Goal: Task Accomplishment & Management: Manage account settings

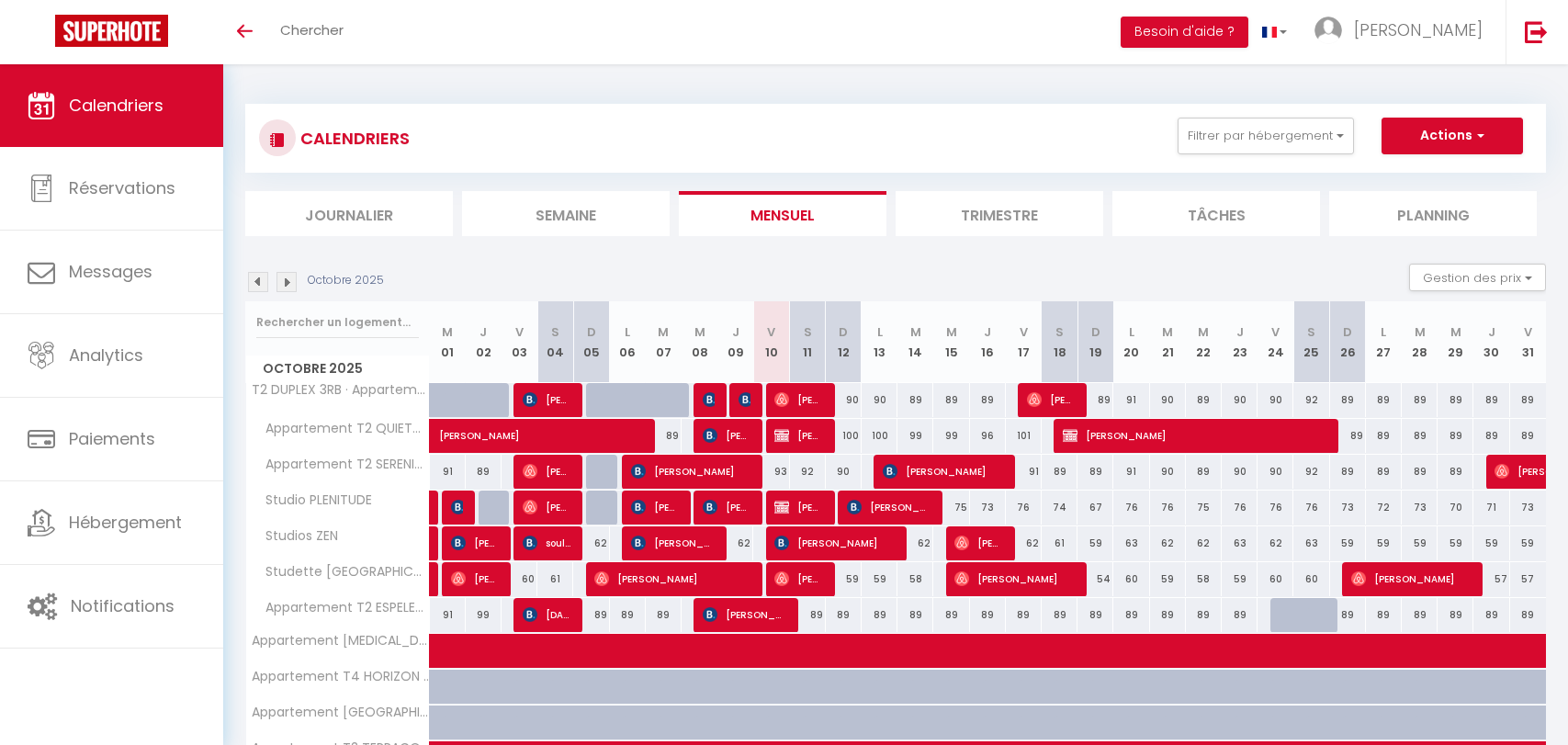
select select
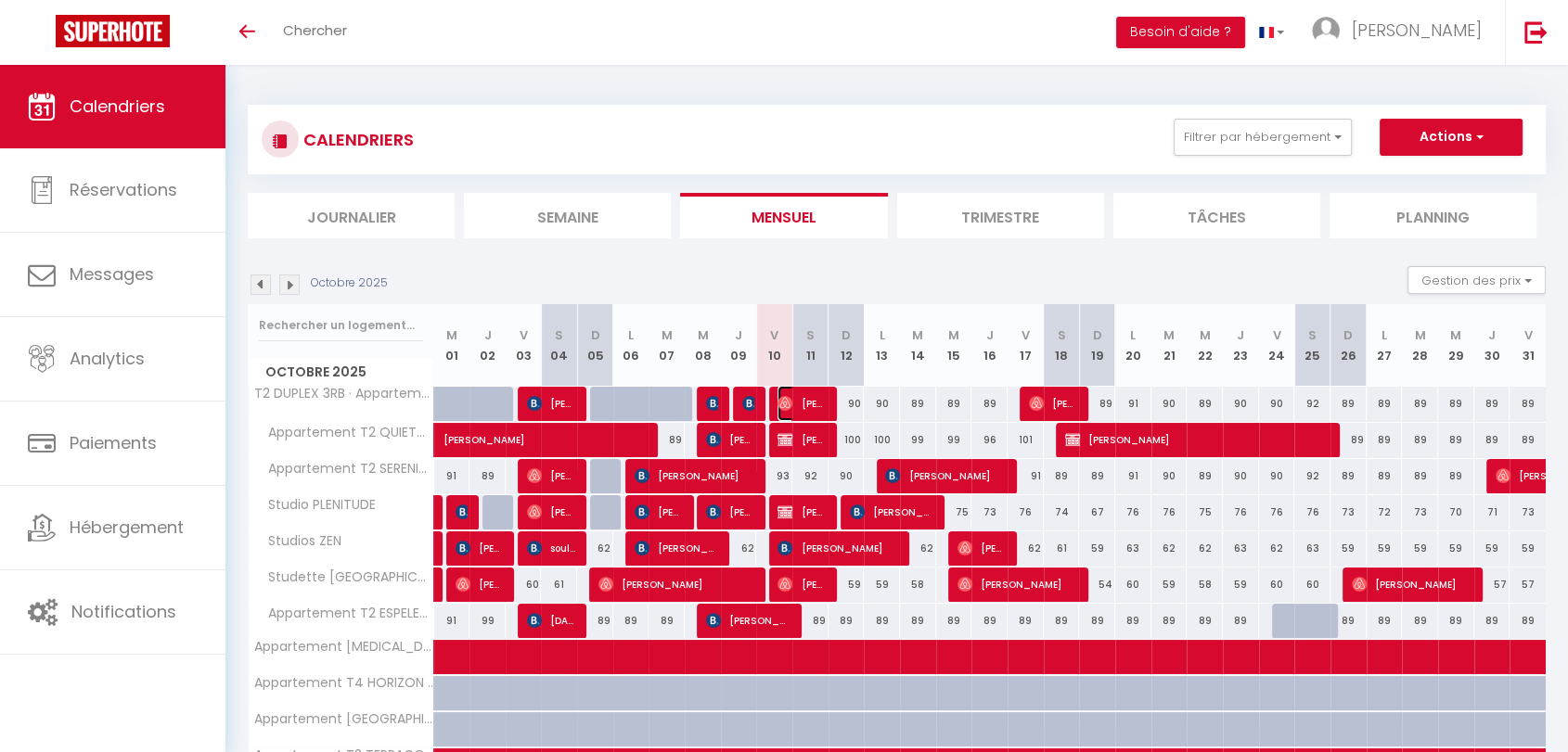
click at [794, 407] on span "[PERSON_NAME]" at bounding box center [802, 403] width 49 height 35
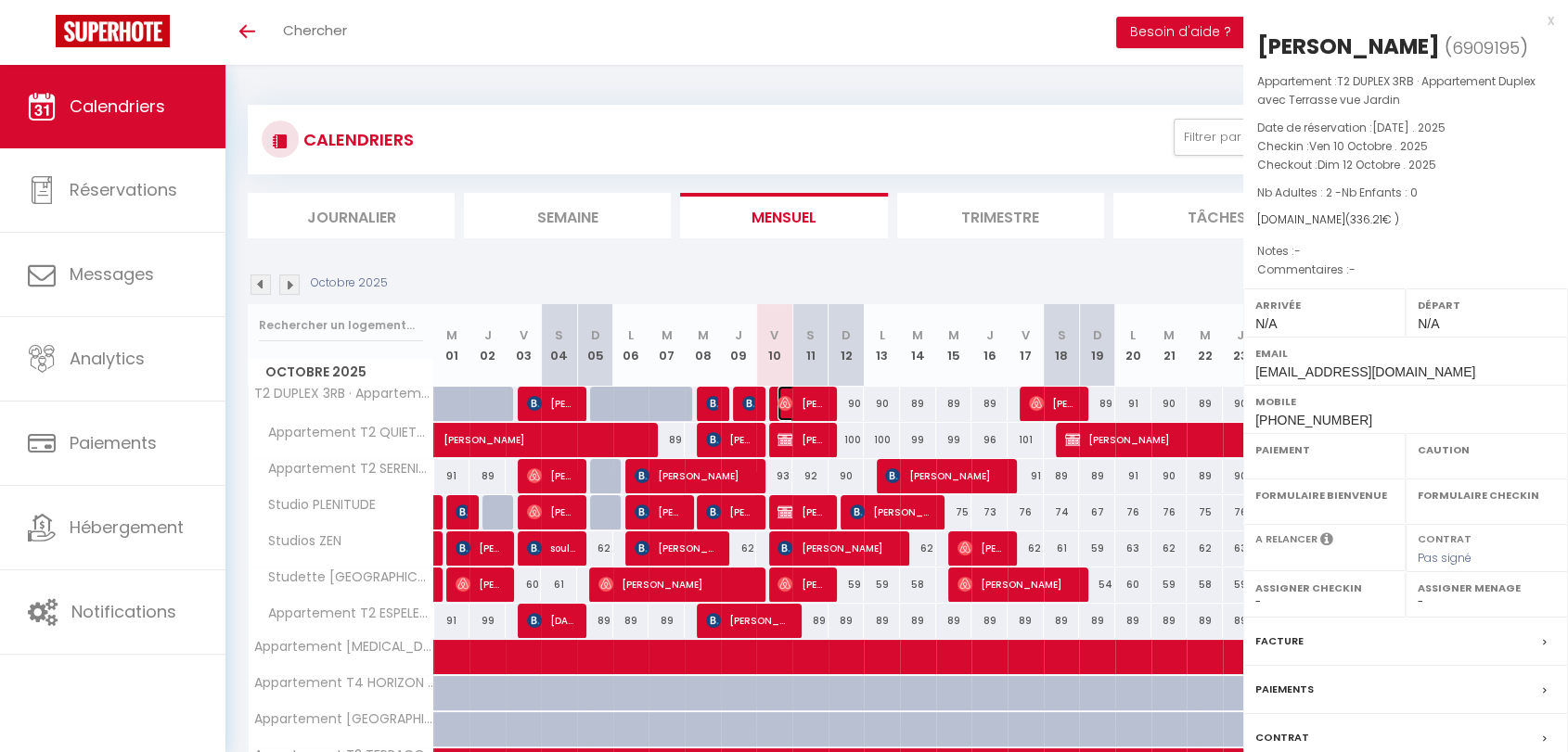
select select "OK"
select select "0"
select select "1"
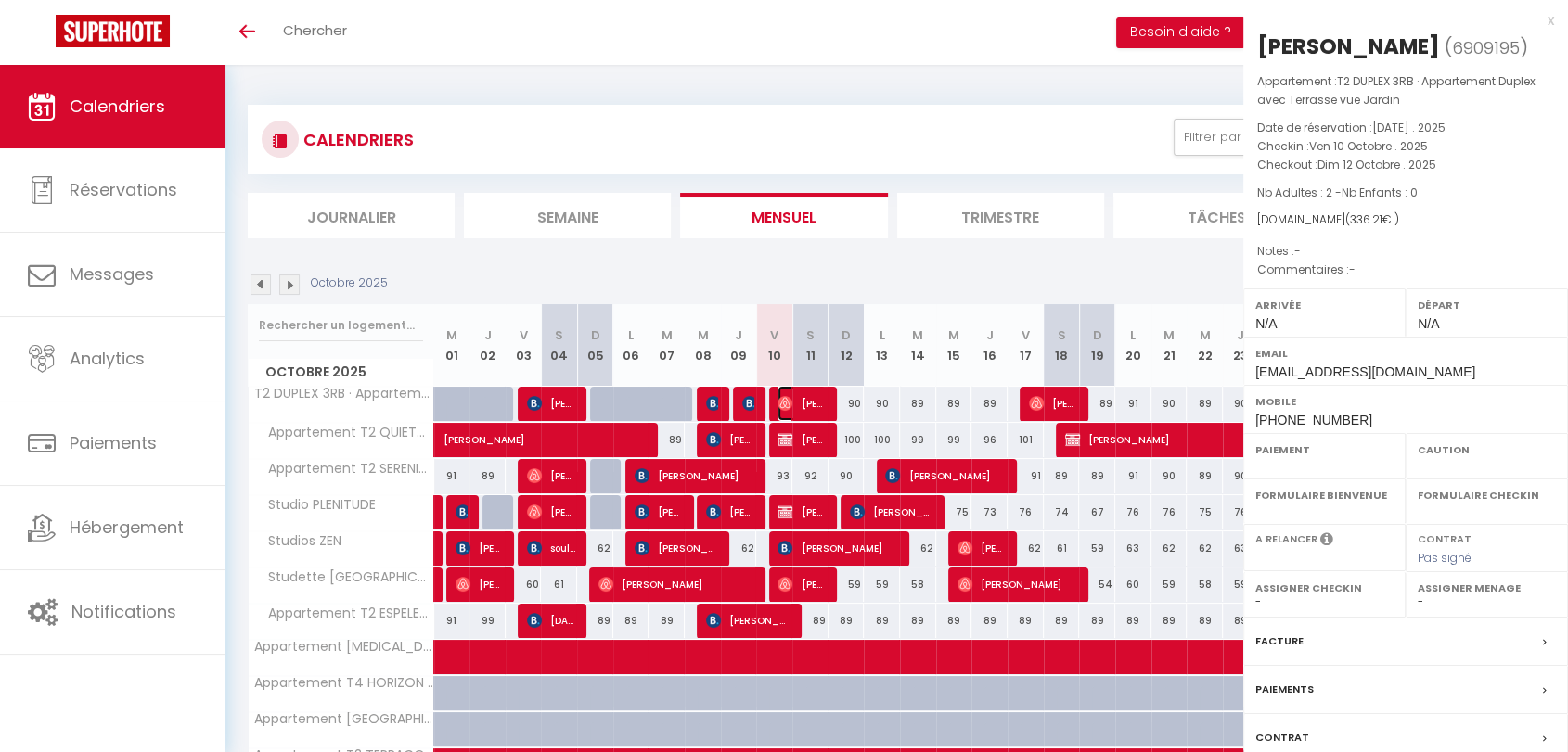
select select
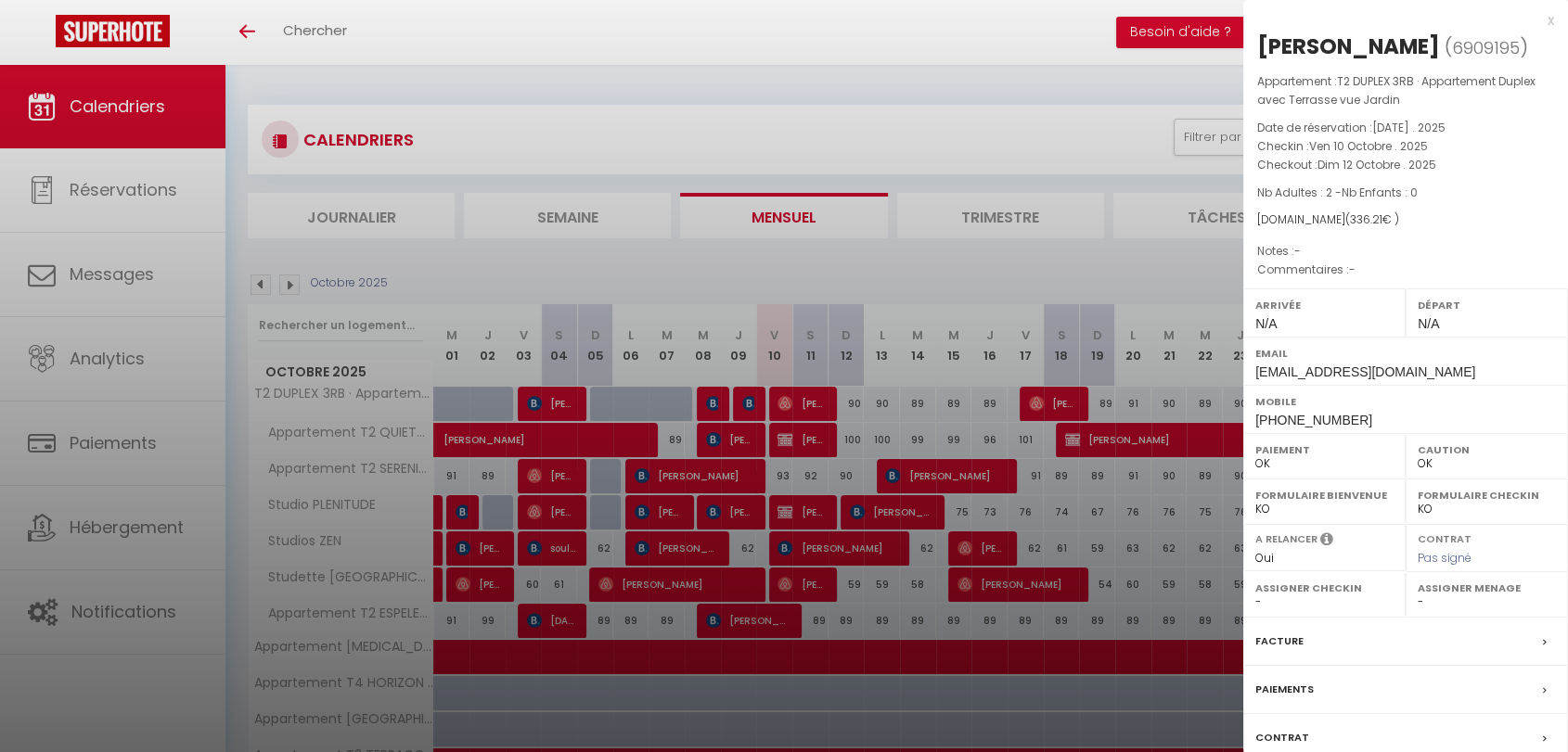
click at [742, 408] on div at bounding box center [784, 376] width 1568 height 752
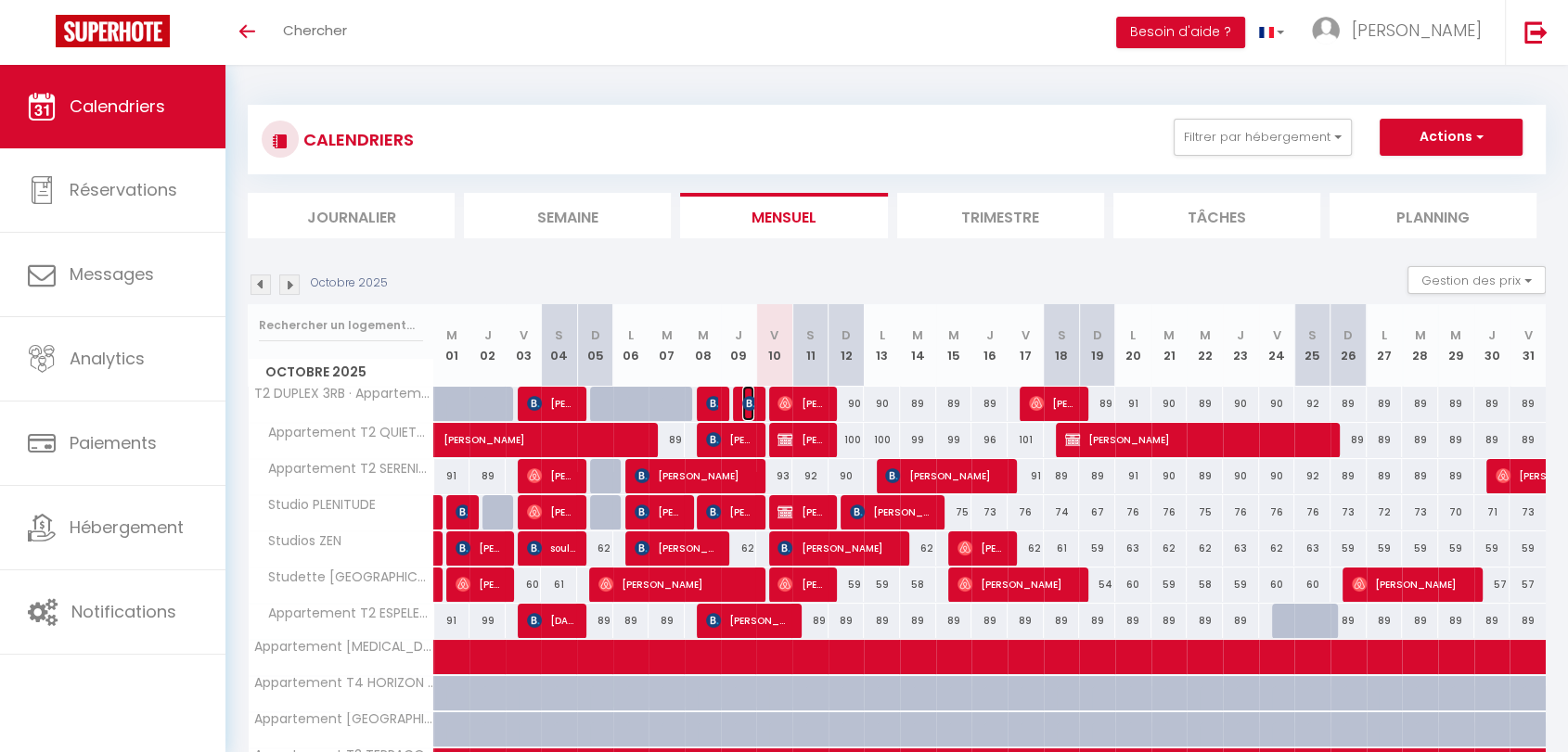
click at [742, 408] on img at bounding box center [748, 403] width 15 height 15
select select "KO"
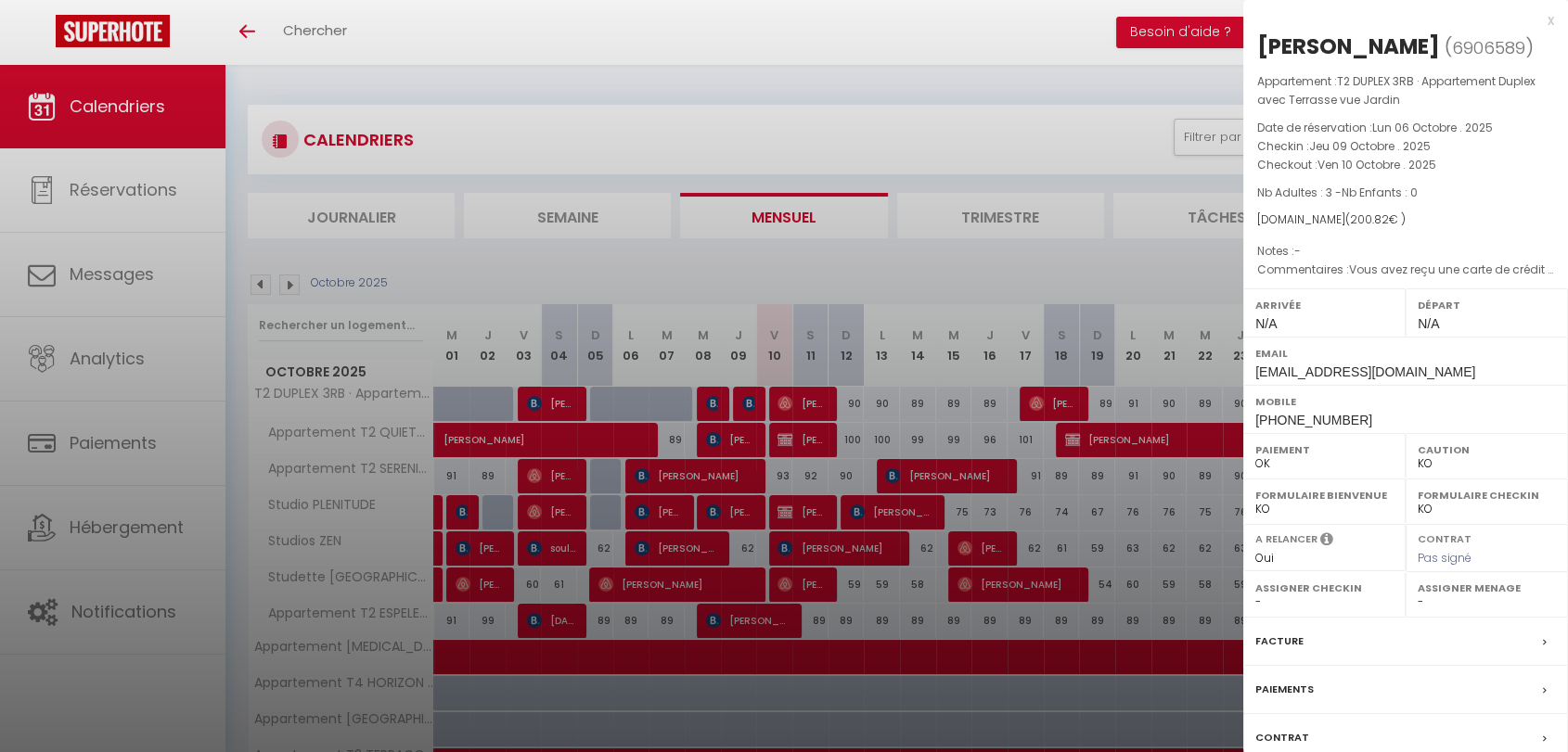
click at [782, 411] on div at bounding box center [784, 376] width 1568 height 752
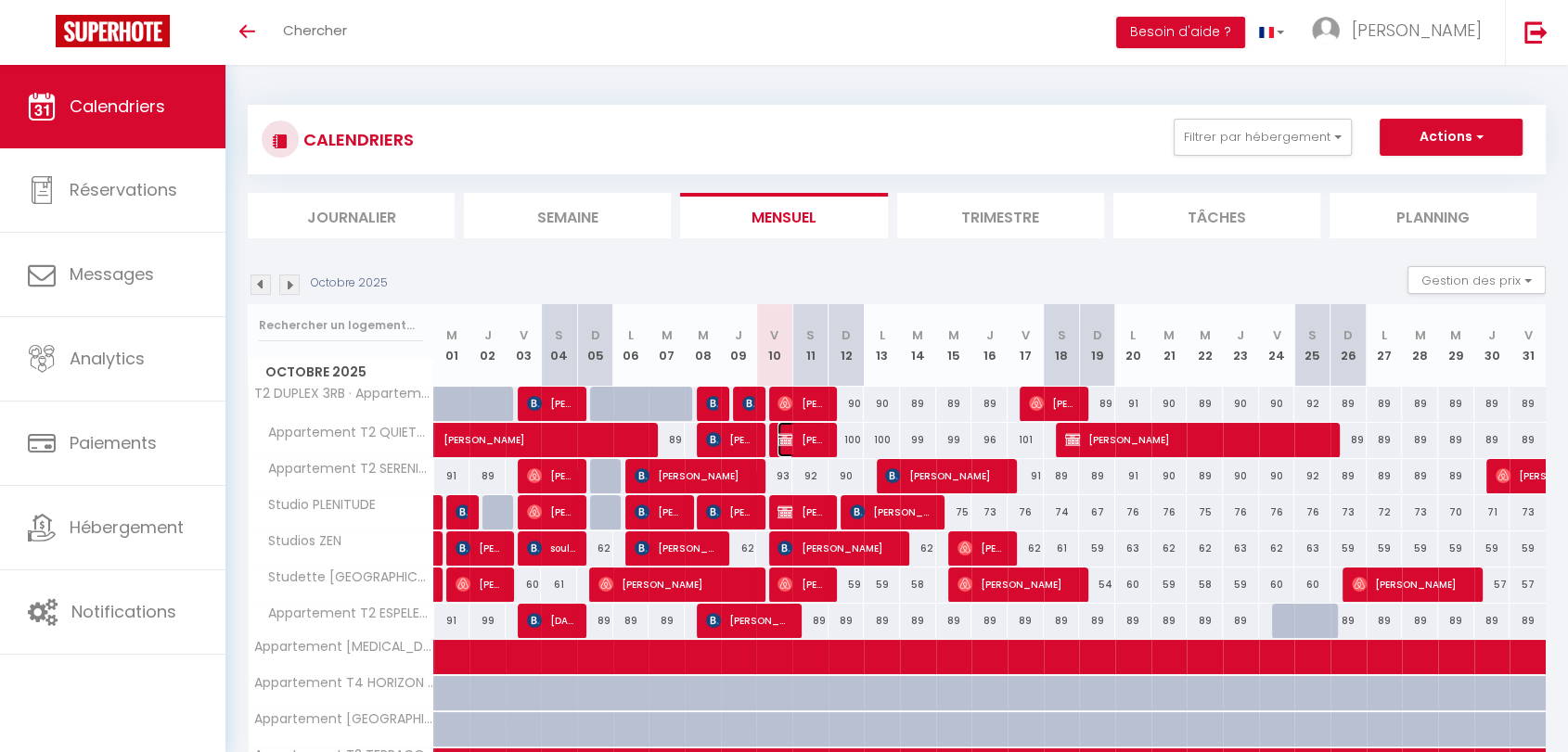
click at [789, 448] on span "[PERSON_NAME]" at bounding box center [802, 440] width 49 height 35
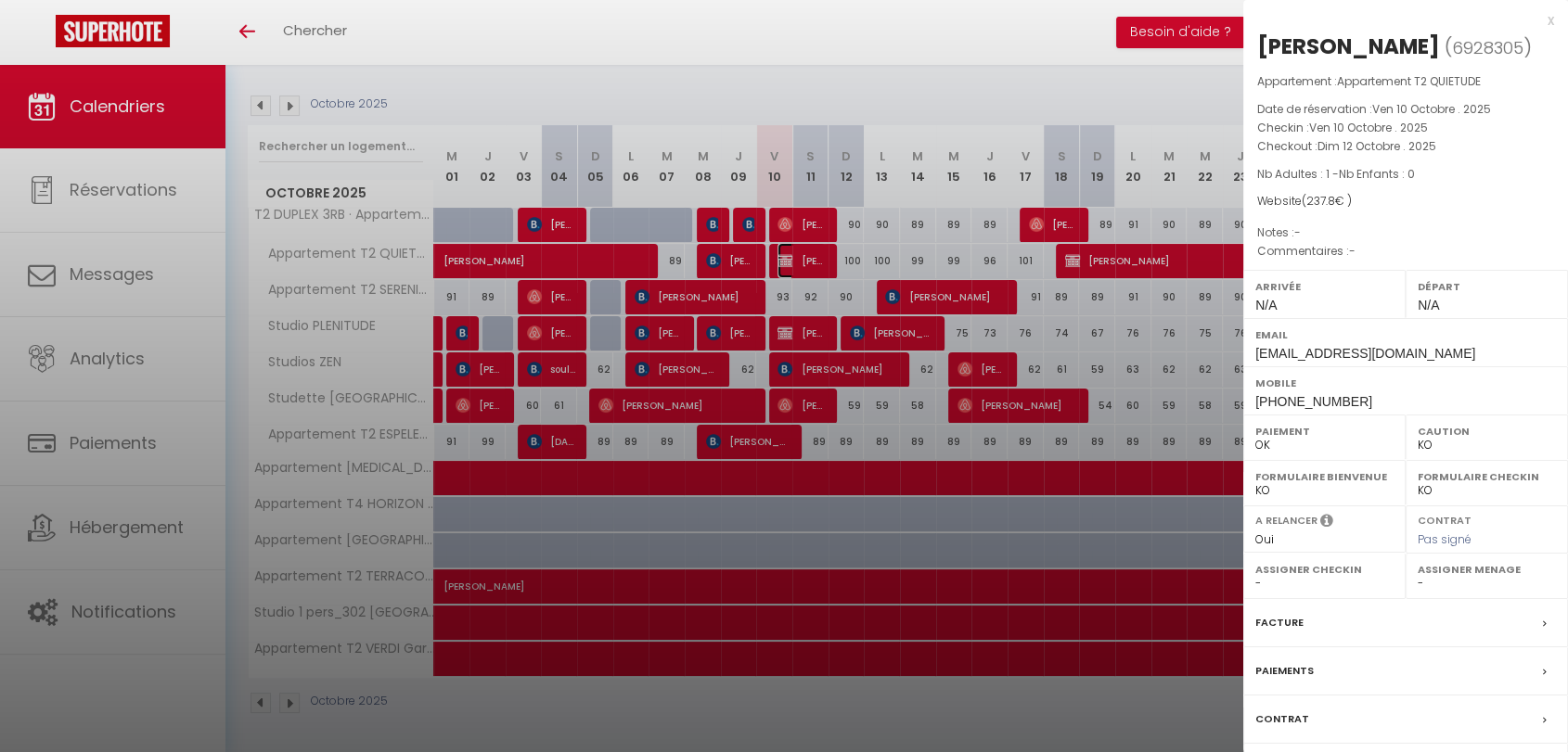
scroll to position [76, 0]
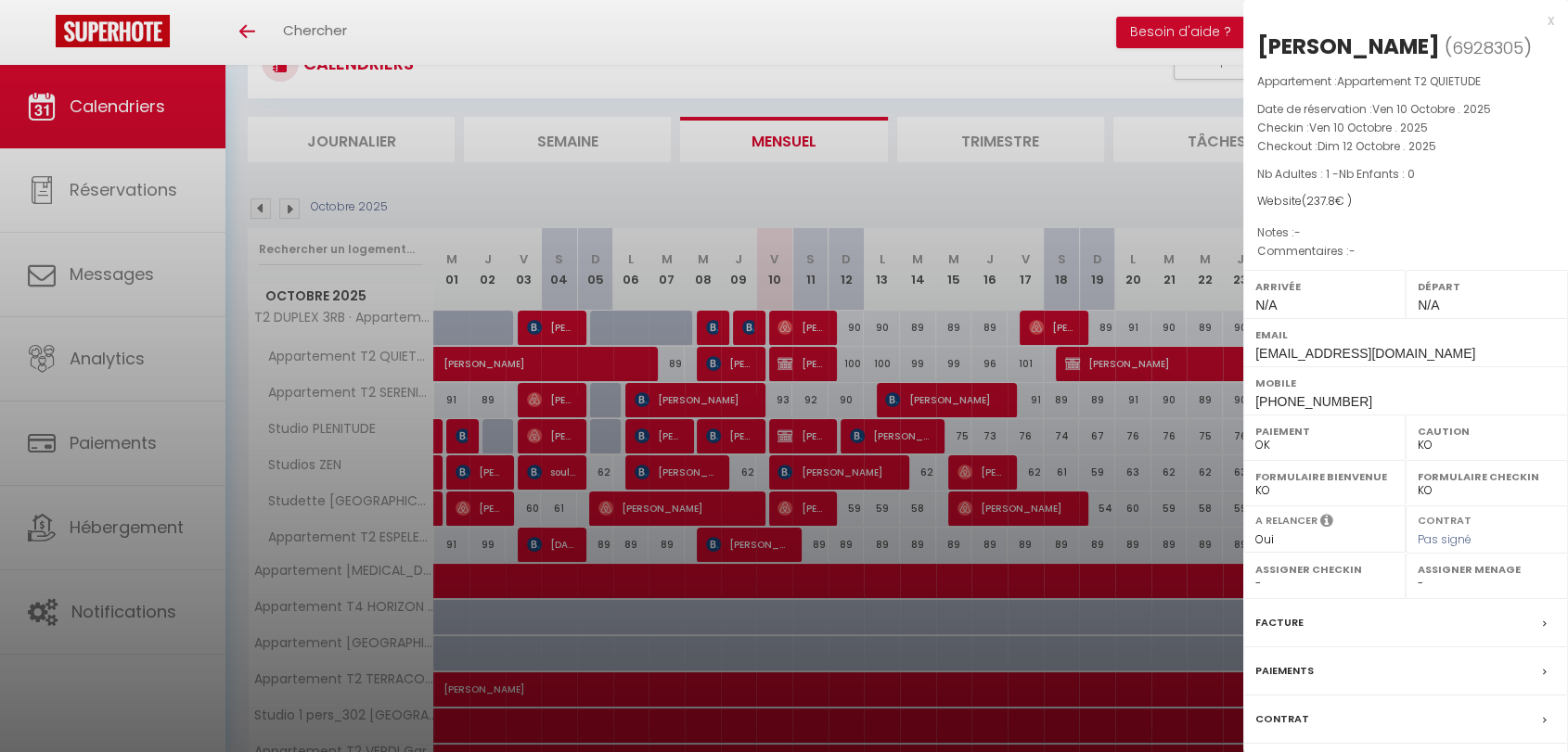
click at [970, 23] on div at bounding box center [784, 376] width 1568 height 752
